Goal: Share content

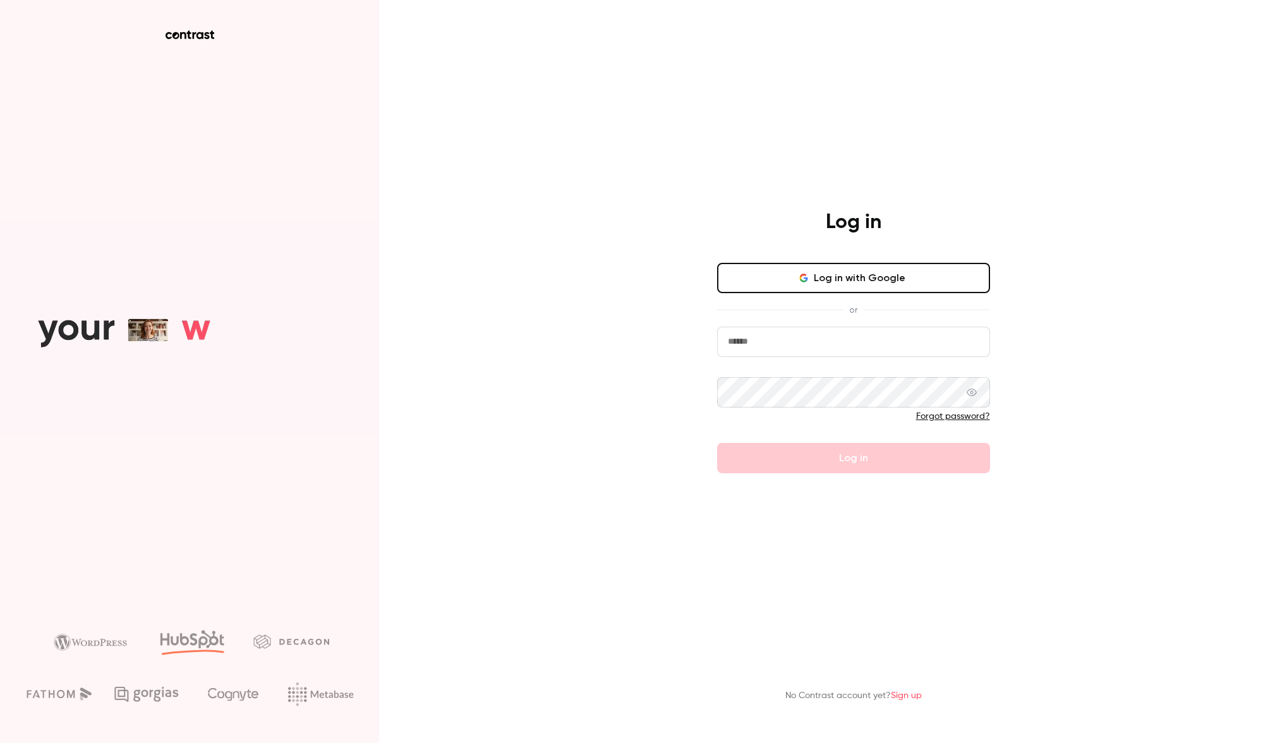
type input "**********"
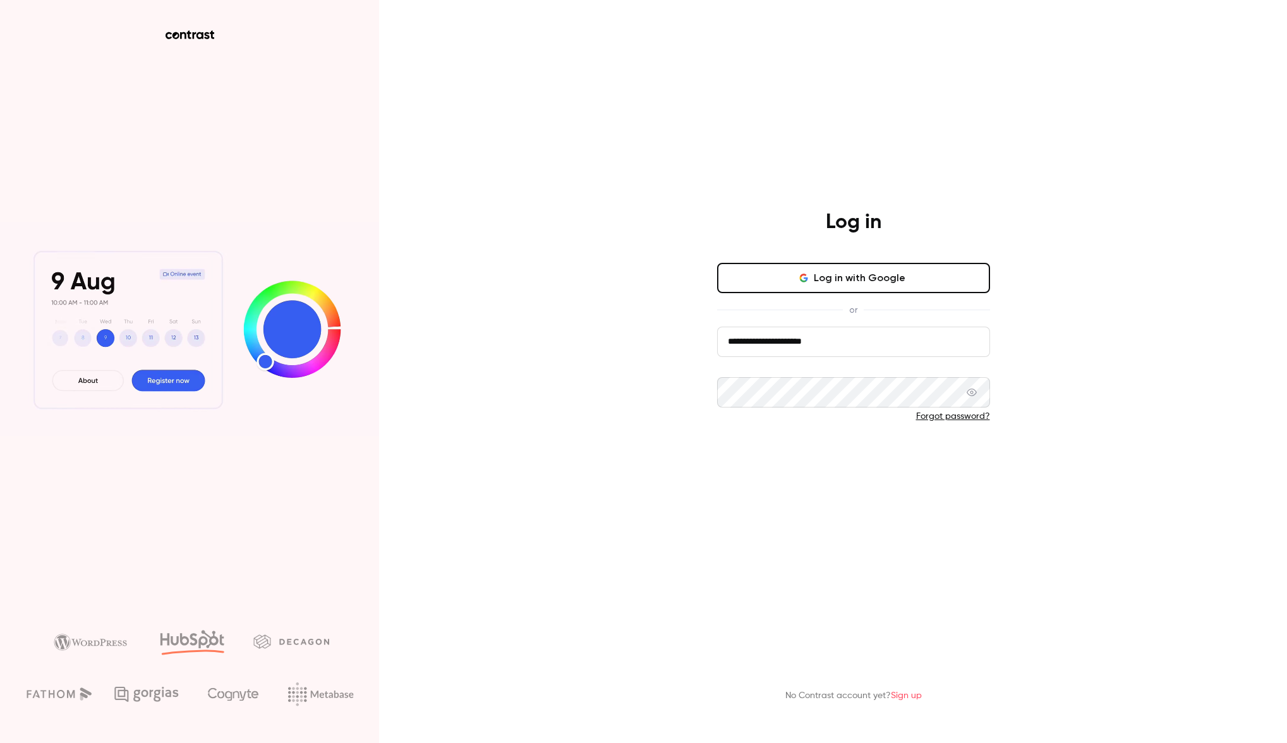
click at [795, 464] on button "Log in" at bounding box center [853, 458] width 273 height 30
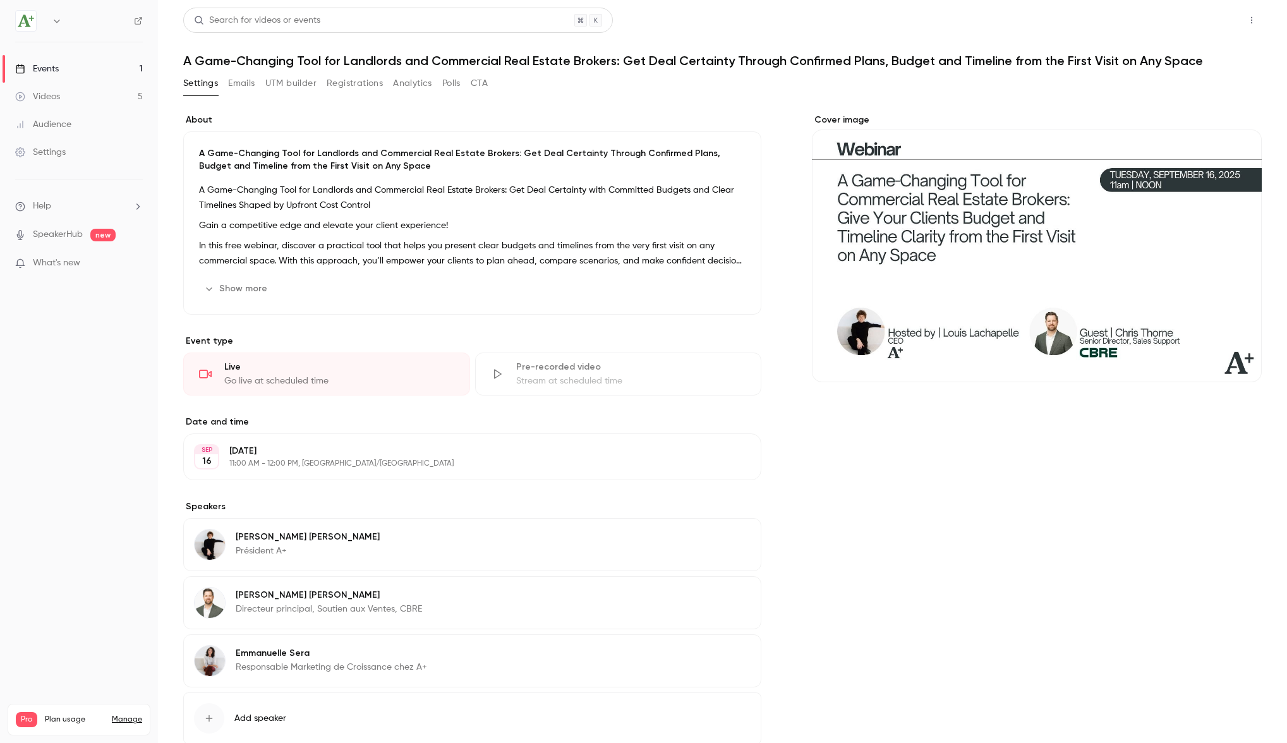
click at [1213, 24] on button "Share" at bounding box center [1206, 20] width 50 height 25
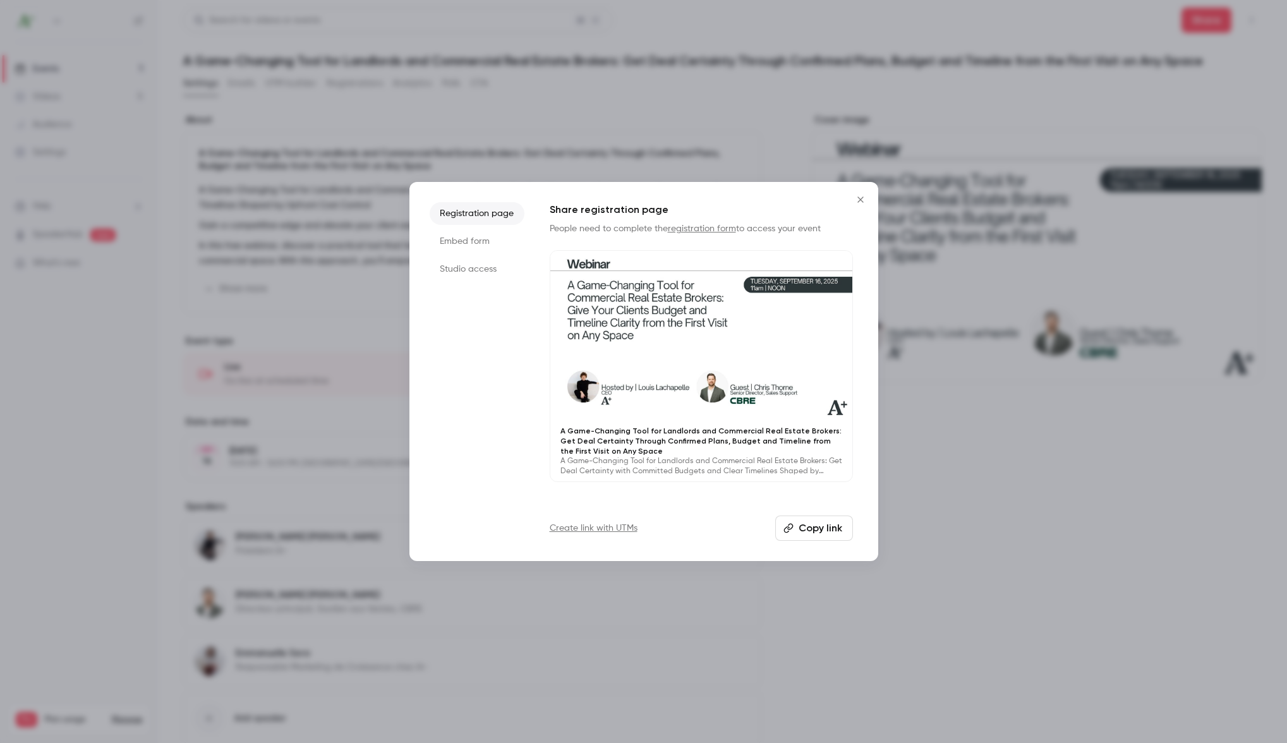
click at [802, 525] on button "Copy link" at bounding box center [814, 527] width 78 height 25
